Goal: Task Accomplishment & Management: Manage account settings

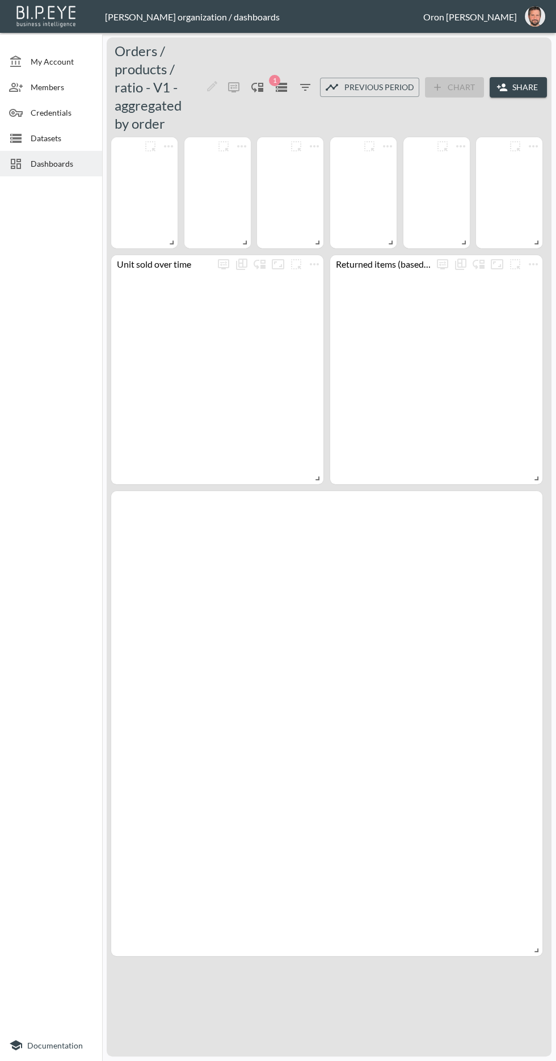
click at [537, 10] on img "oron@bipeye.com" at bounding box center [535, 16] width 20 height 20
click at [515, 44] on li "Switch Organization" at bounding box center [506, 45] width 98 height 20
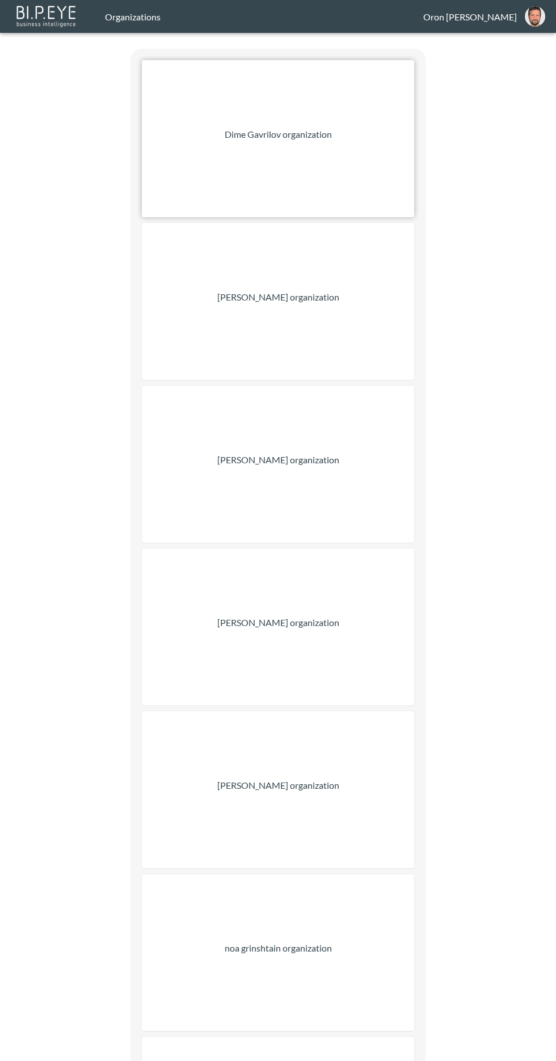
click at [348, 150] on div "Dime Gavrilov organization" at bounding box center [278, 138] width 272 height 157
